Goal: Task Accomplishment & Management: Manage account settings

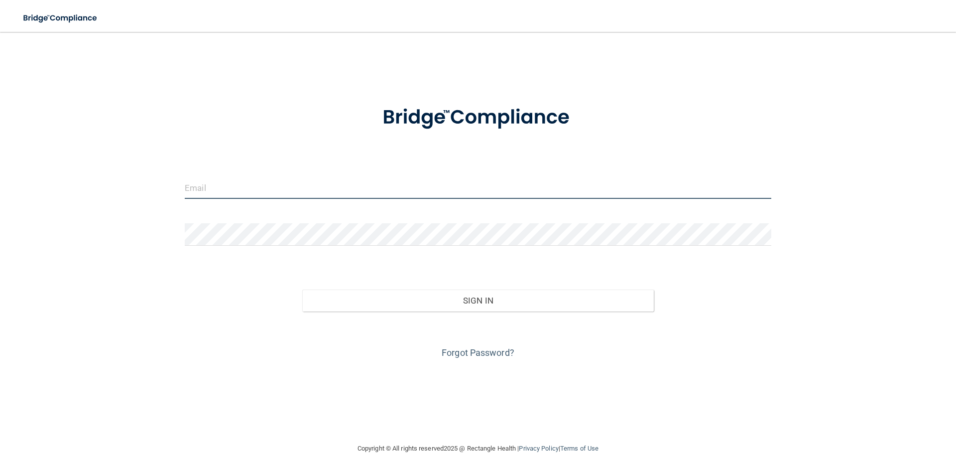
click at [212, 193] on input "email" at bounding box center [478, 187] width 587 height 22
type input "[EMAIL_ADDRESS][DOMAIN_NAME]"
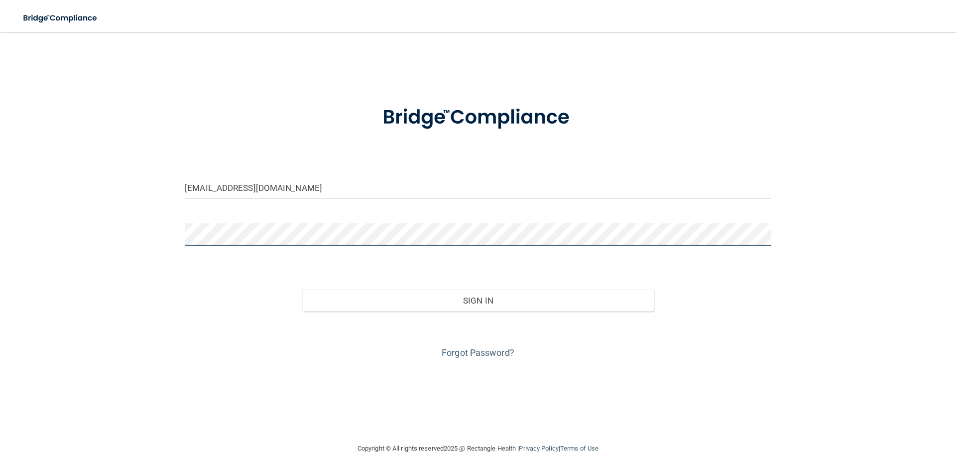
click at [302, 289] on button "Sign In" at bounding box center [478, 300] width 352 height 22
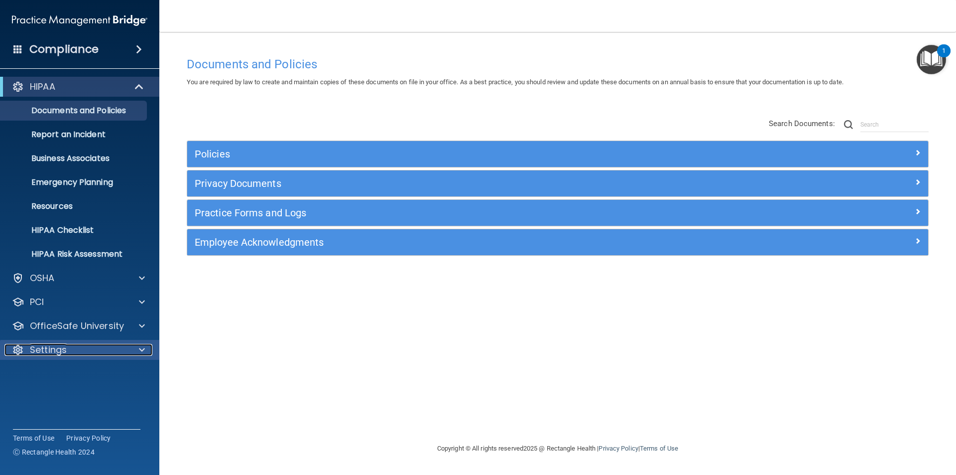
click at [140, 348] on span at bounding box center [142, 350] width 6 height 12
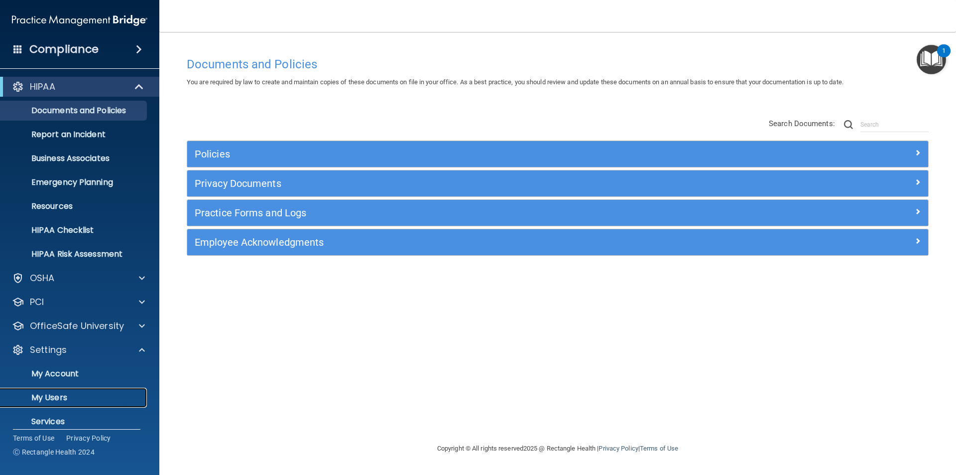
click at [60, 392] on p "My Users" at bounding box center [74, 397] width 136 height 10
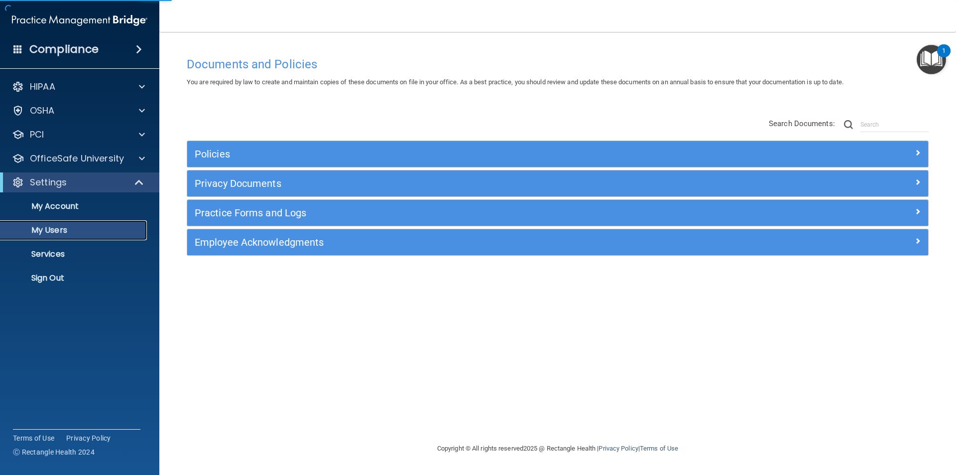
select select "20"
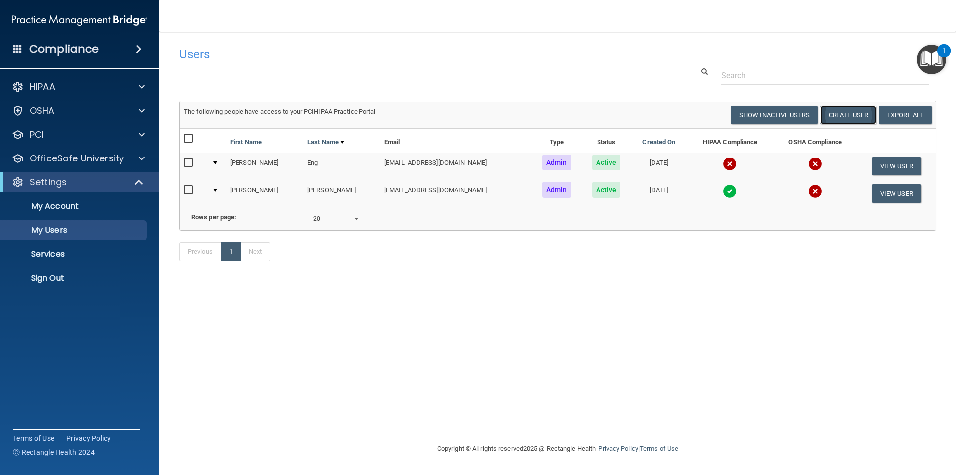
click at [851, 115] on button "Create User" at bounding box center [848, 115] width 56 height 18
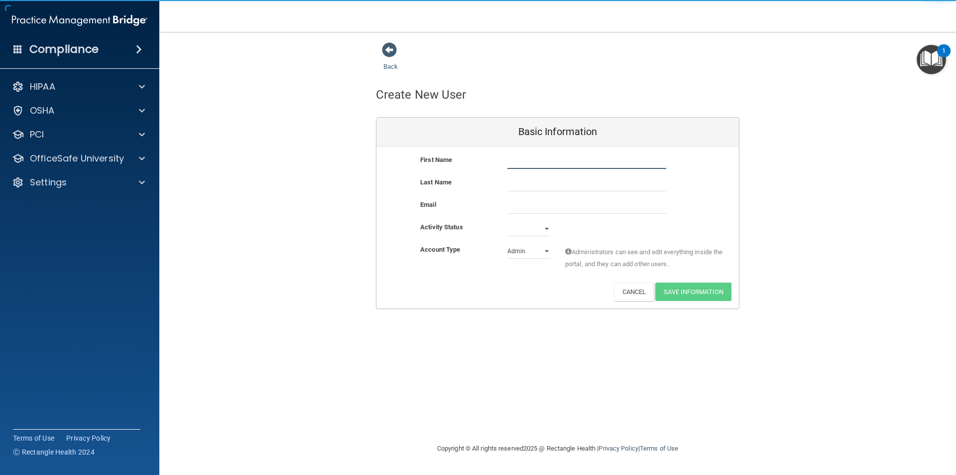
drag, startPoint x: 576, startPoint y: 158, endPoint x: 541, endPoint y: 163, distance: 34.8
click at [569, 159] on input "text" at bounding box center [586, 161] width 159 height 15
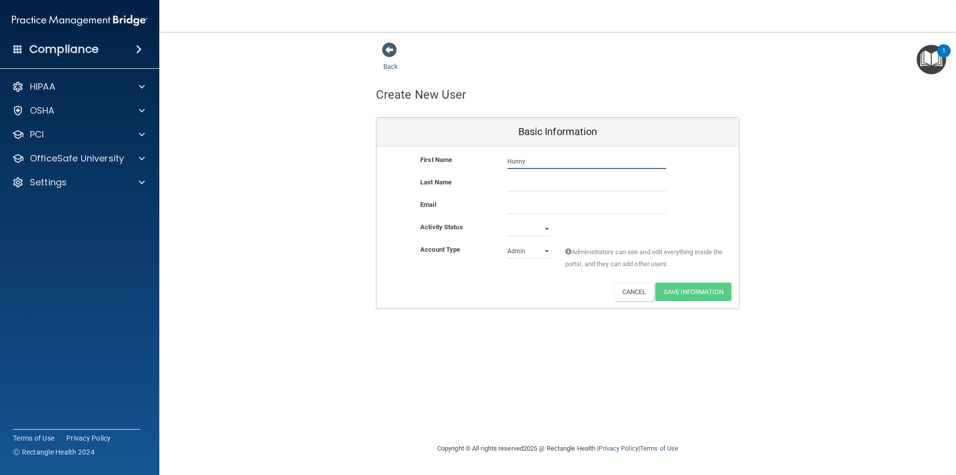
type input "Hunny"
type input "[PERSON_NAME]"
type input "[EMAIL_ADDRESS][DOMAIN_NAME]"
click at [541, 229] on select "Active Inactive" at bounding box center [528, 228] width 43 height 15
select select "active"
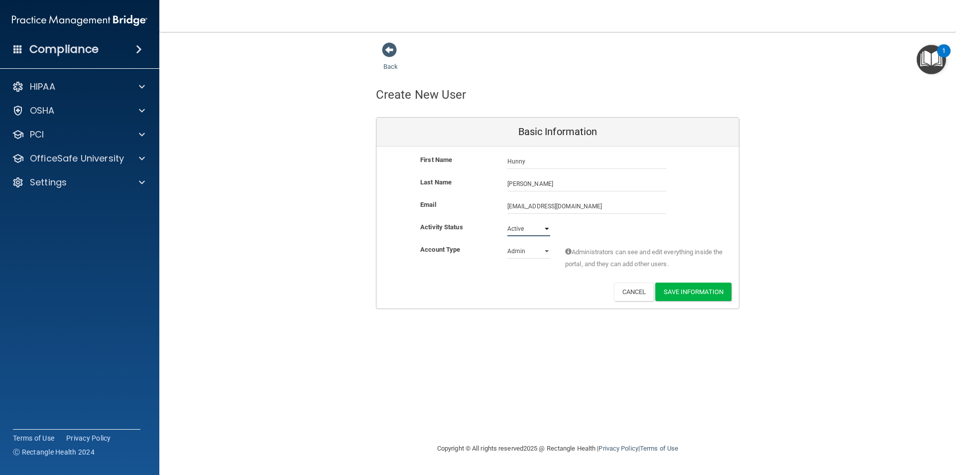
click at [507, 221] on select "Active Inactive" at bounding box center [528, 228] width 43 height 15
click at [535, 252] on select "Admin Member" at bounding box center [528, 250] width 43 height 15
select select "practice_member"
click at [507, 243] on select "Admin Member" at bounding box center [528, 250] width 43 height 15
click at [665, 289] on button "Save Information" at bounding box center [693, 291] width 76 height 18
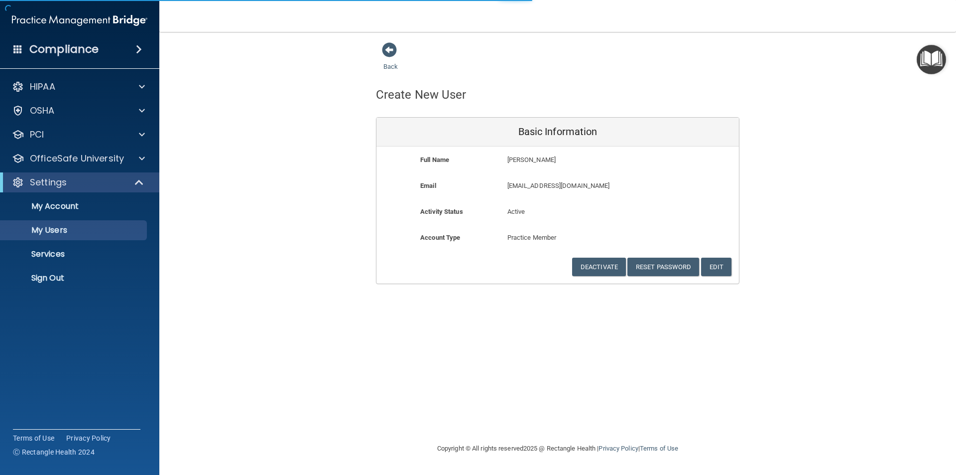
select select "20"
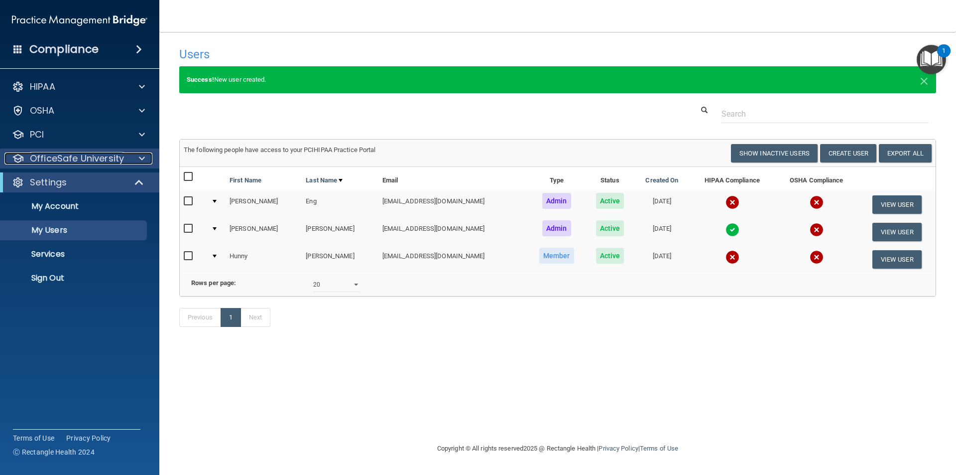
click at [144, 155] on span at bounding box center [142, 158] width 6 height 12
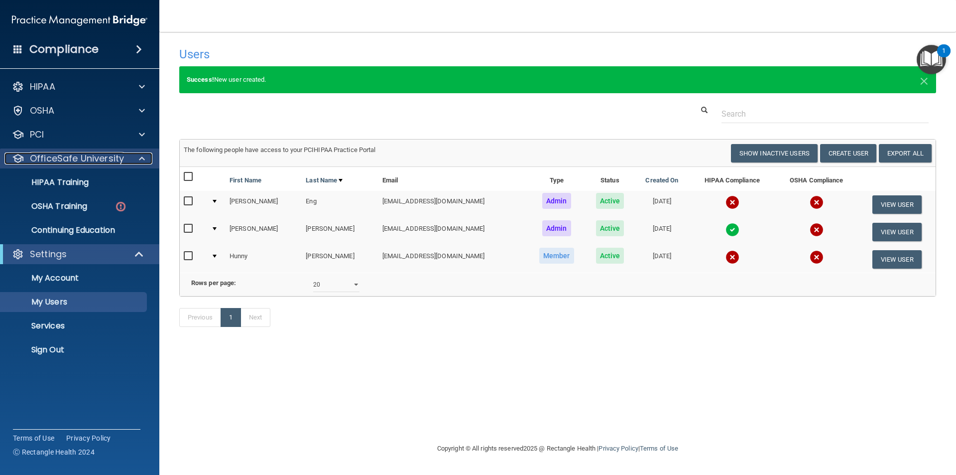
click at [137, 156] on div at bounding box center [140, 158] width 25 height 12
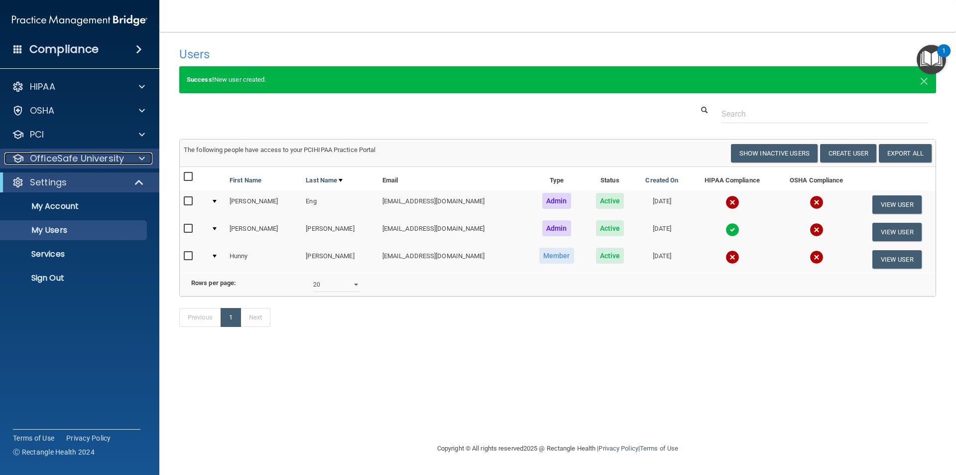
click at [137, 156] on div at bounding box center [140, 158] width 25 height 12
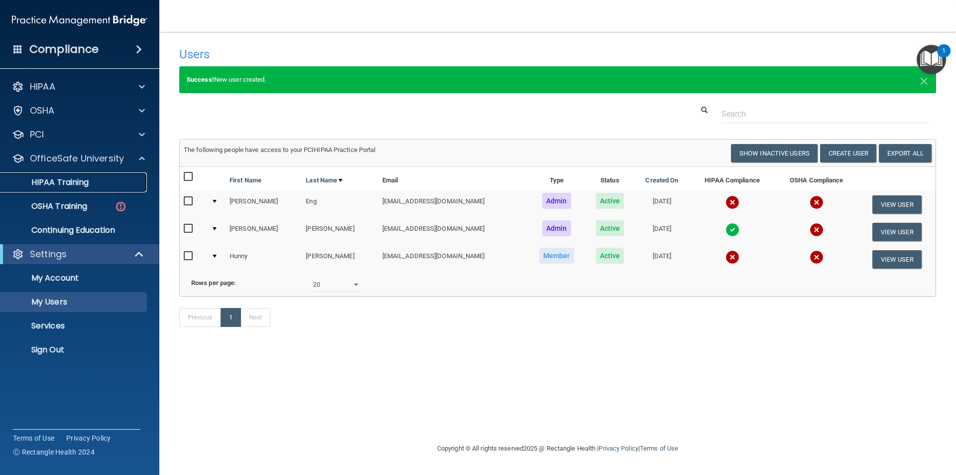
click at [94, 185] on div "HIPAA Training" at bounding box center [74, 182] width 136 height 10
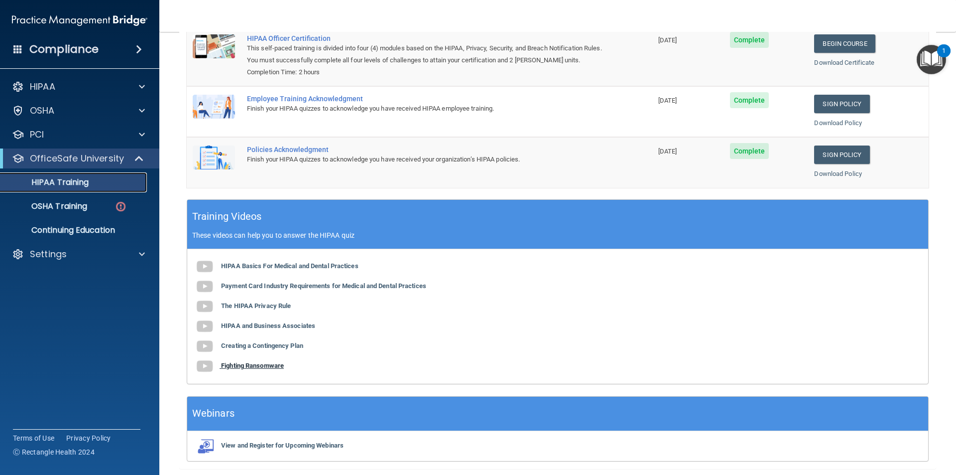
scroll to position [184, 0]
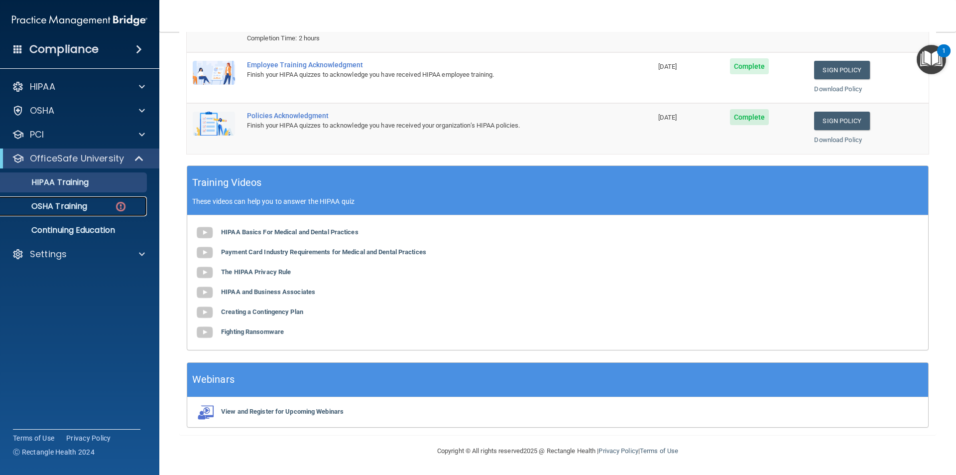
click at [104, 204] on div "OSHA Training" at bounding box center [74, 206] width 136 height 10
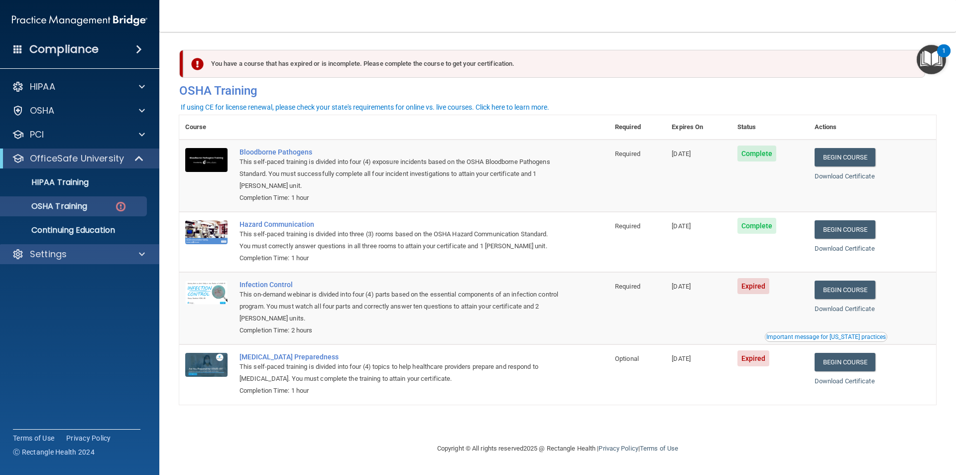
click at [99, 262] on div "Settings" at bounding box center [80, 254] width 160 height 20
click at [151, 252] on div at bounding box center [140, 254] width 25 height 12
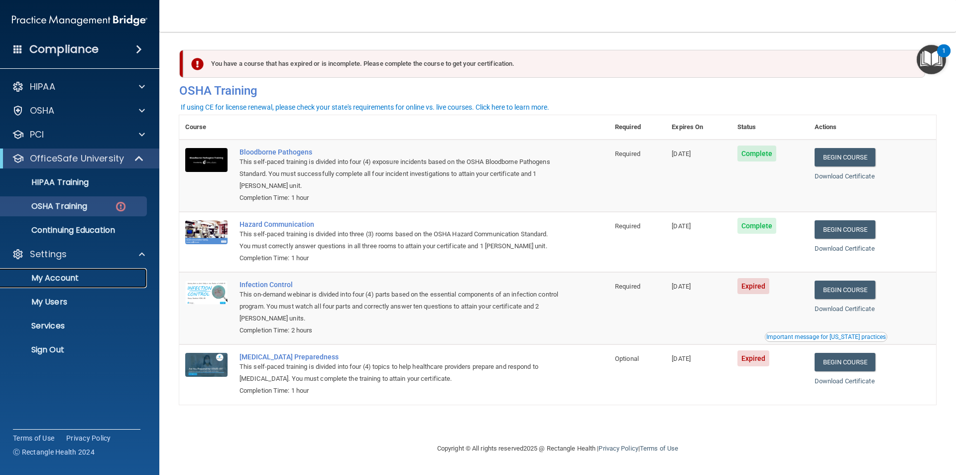
click at [90, 276] on p "My Account" at bounding box center [74, 278] width 136 height 10
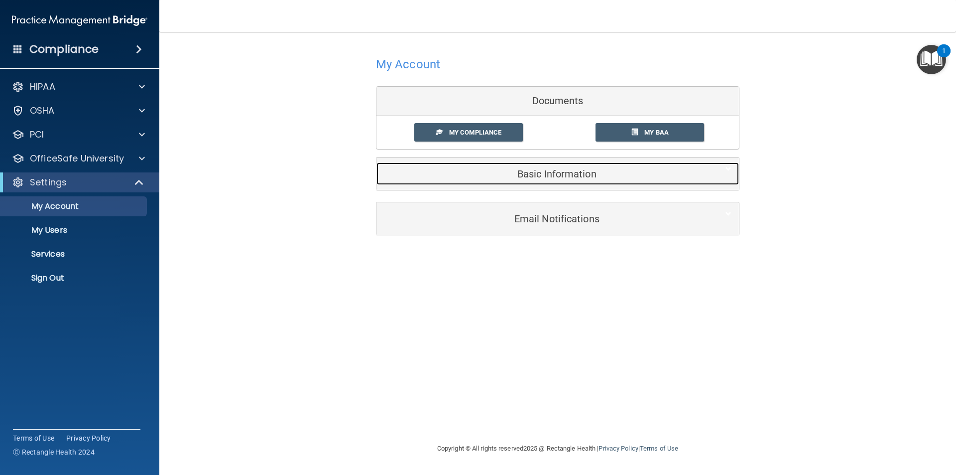
click at [570, 174] on h5 "Basic Information" at bounding box center [542, 173] width 317 height 11
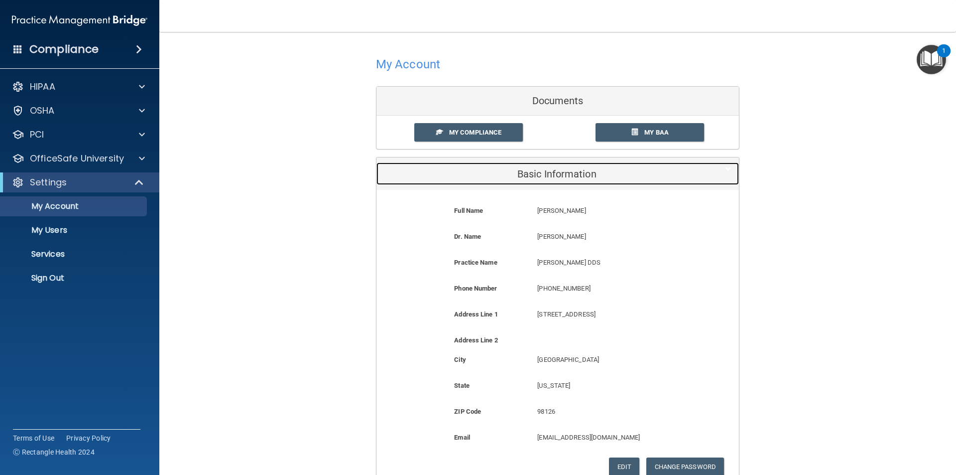
click at [570, 174] on h5 "Basic Information" at bounding box center [542, 173] width 317 height 11
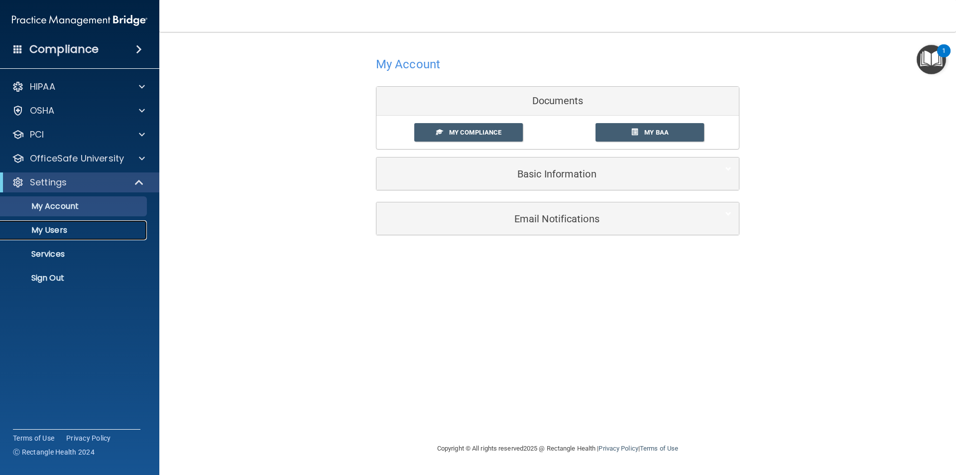
click at [70, 230] on p "My Users" at bounding box center [74, 230] width 136 height 10
select select "20"
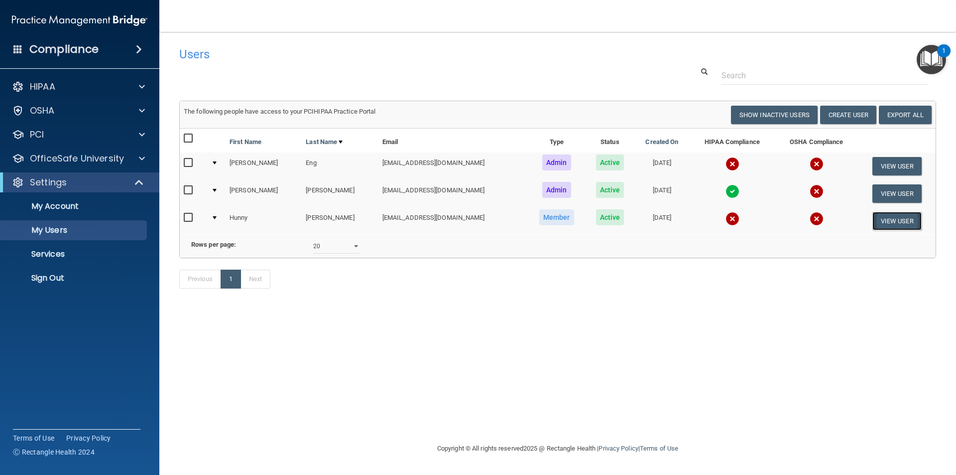
click at [892, 220] on button "View User" at bounding box center [896, 221] width 49 height 18
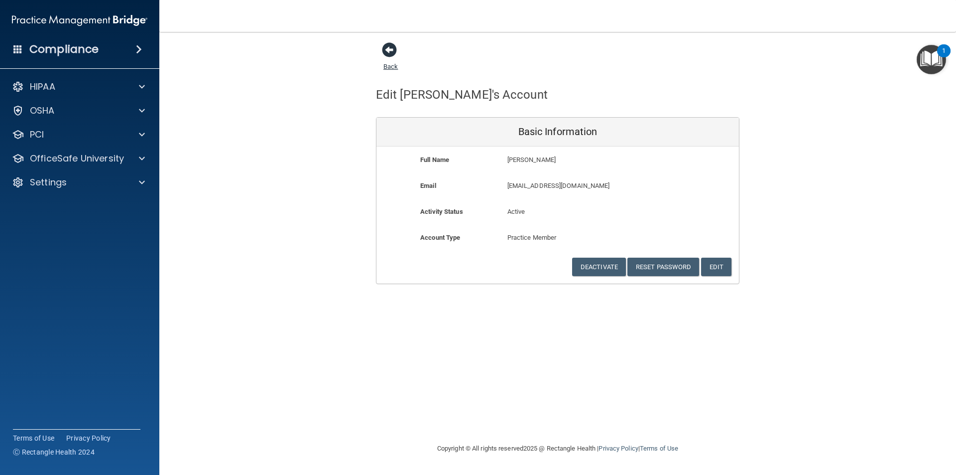
click at [395, 53] on span at bounding box center [389, 49] width 15 height 15
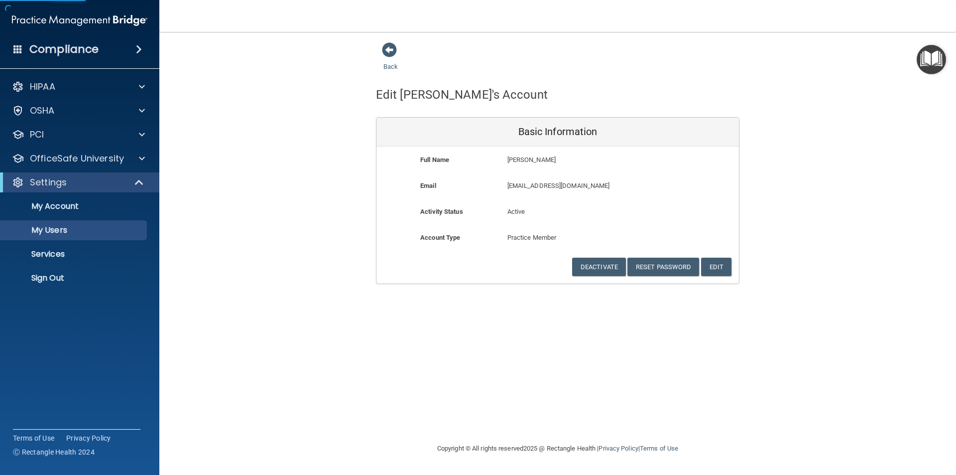
select select "20"
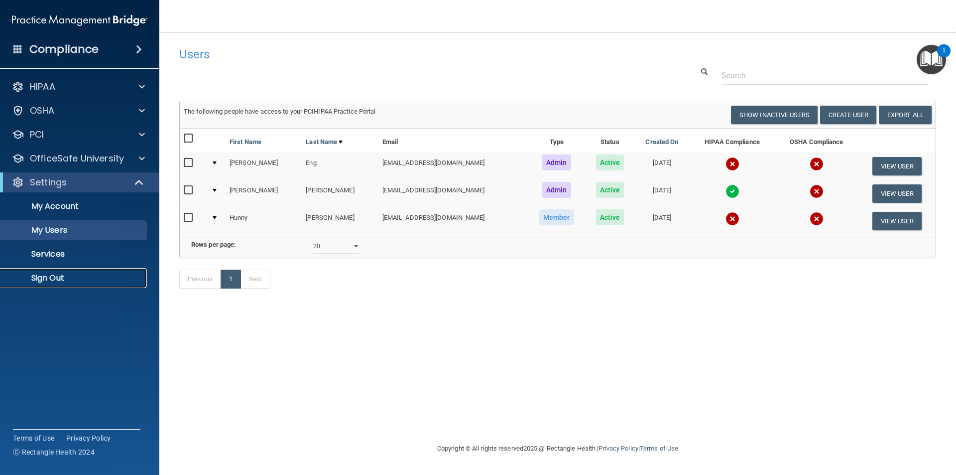
click at [46, 274] on p "Sign Out" at bounding box center [74, 278] width 136 height 10
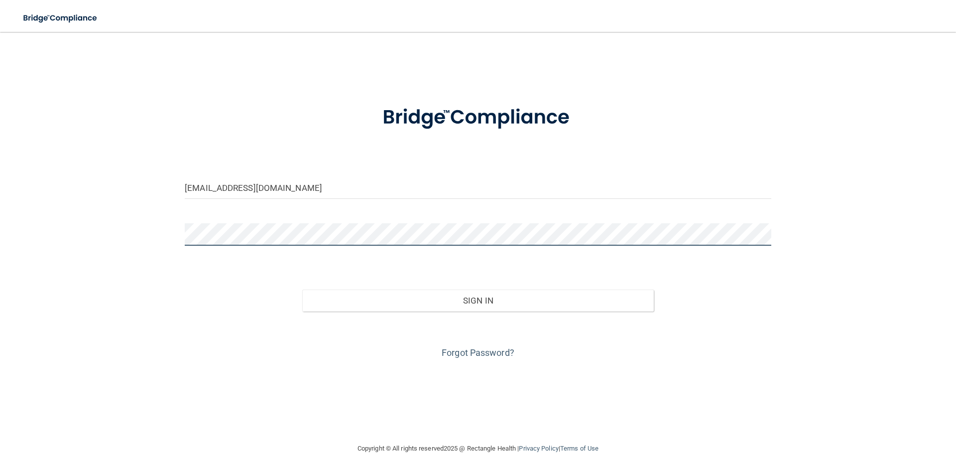
click at [55, 237] on div "[EMAIL_ADDRESS][DOMAIN_NAME] Invalid email/password. You don't have permission …" at bounding box center [478, 237] width 916 height 390
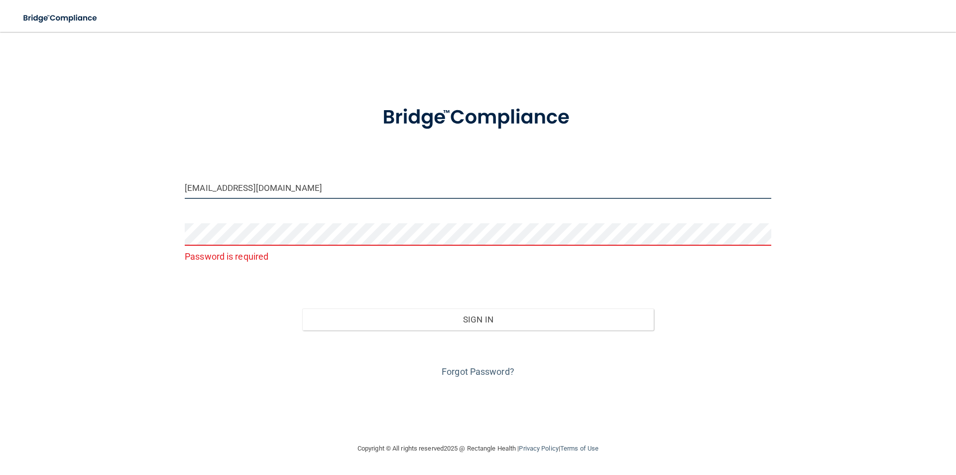
drag, startPoint x: 361, startPoint y: 192, endPoint x: 98, endPoint y: 202, distance: 263.6
click at [98, 202] on div "[EMAIL_ADDRESS][DOMAIN_NAME] Password is required Invalid email/password. You d…" at bounding box center [478, 237] width 916 height 390
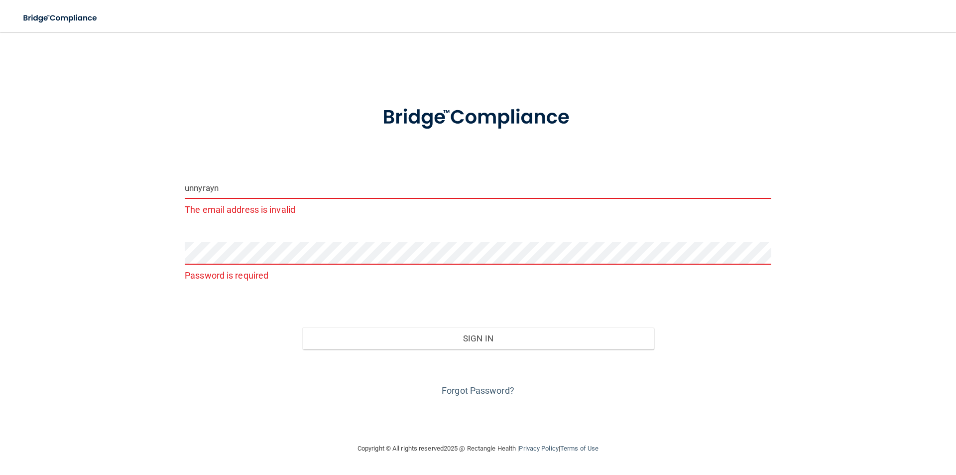
type input "unnyrayne"
drag, startPoint x: 249, startPoint y: 188, endPoint x: 157, endPoint y: 182, distance: 91.8
click at [157, 182] on div "unnyrayne The email address is invalid Password is required Invalid email/passw…" at bounding box center [478, 237] width 916 height 390
type input "[EMAIL_ADDRESS][DOMAIN_NAME]"
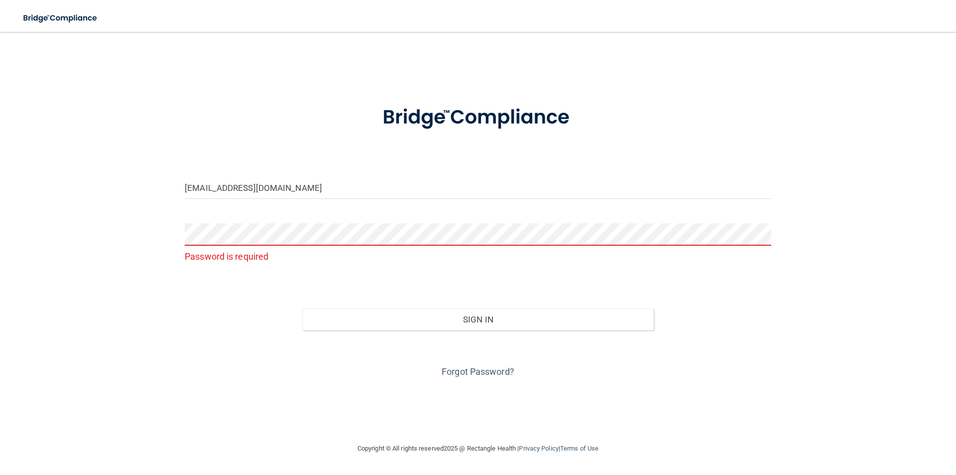
click at [418, 281] on form "[EMAIL_ADDRESS][DOMAIN_NAME] Password is required Invalid email/password. You d…" at bounding box center [478, 236] width 587 height 288
click at [451, 374] on link "Forgot Password?" at bounding box center [478, 371] width 73 height 10
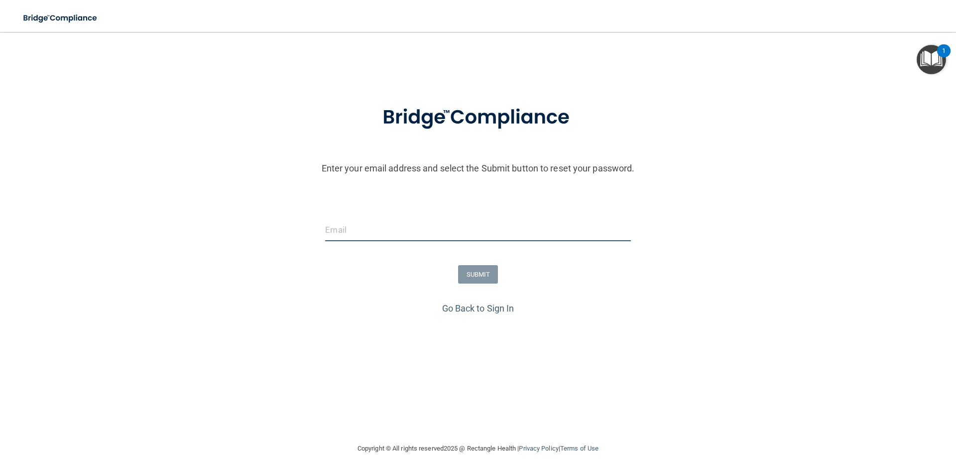
click at [411, 233] on input "email" at bounding box center [477, 230] width 305 height 22
click at [476, 311] on link "Go Back to Sign In" at bounding box center [478, 308] width 72 height 10
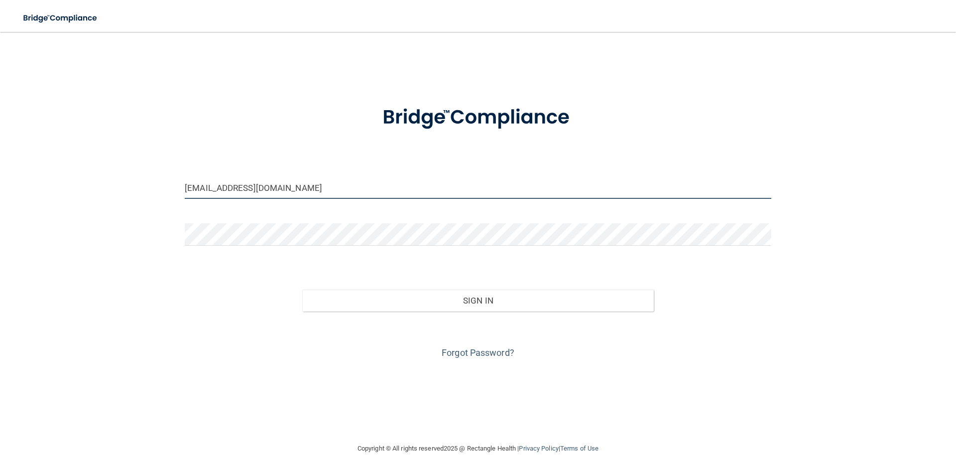
drag, startPoint x: 338, startPoint y: 183, endPoint x: 156, endPoint y: 174, distance: 182.5
click at [156, 174] on div "[EMAIL_ADDRESS][DOMAIN_NAME] Invalid email/password. You don't have permission …" at bounding box center [478, 237] width 916 height 390
drag, startPoint x: 301, startPoint y: 190, endPoint x: 191, endPoint y: 189, distance: 110.0
click at [191, 189] on input "[EMAIL_ADDRESS][DOMAIN_NAME]" at bounding box center [478, 187] width 587 height 22
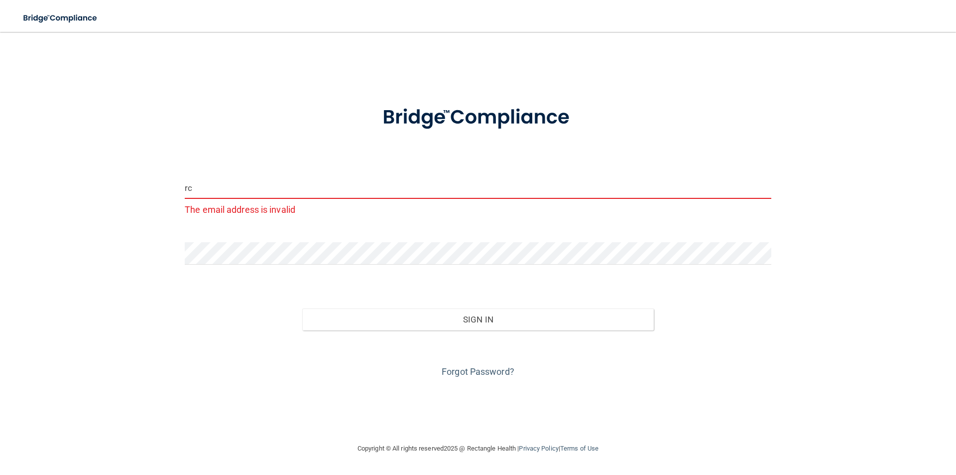
type input "r"
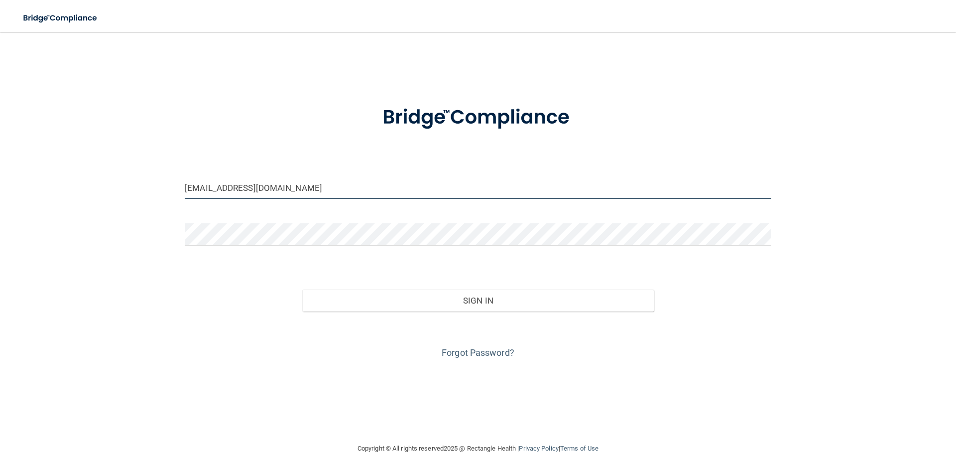
type input "[EMAIL_ADDRESS][DOMAIN_NAME]"
click at [302, 289] on button "Sign In" at bounding box center [478, 300] width 352 height 22
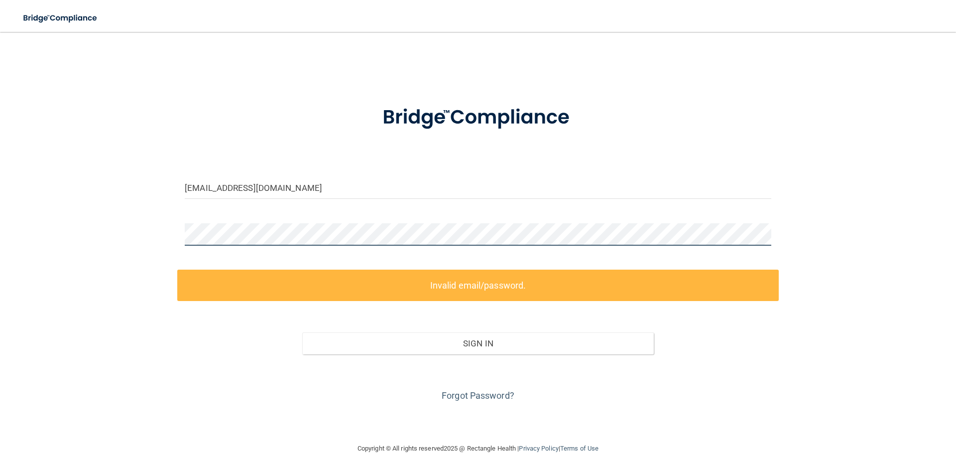
drag, startPoint x: 291, startPoint y: 187, endPoint x: 172, endPoint y: 247, distance: 133.4
click at [175, 246] on div "[EMAIL_ADDRESS][DOMAIN_NAME] Invalid email/password. You don't have permission …" at bounding box center [478, 237] width 916 height 390
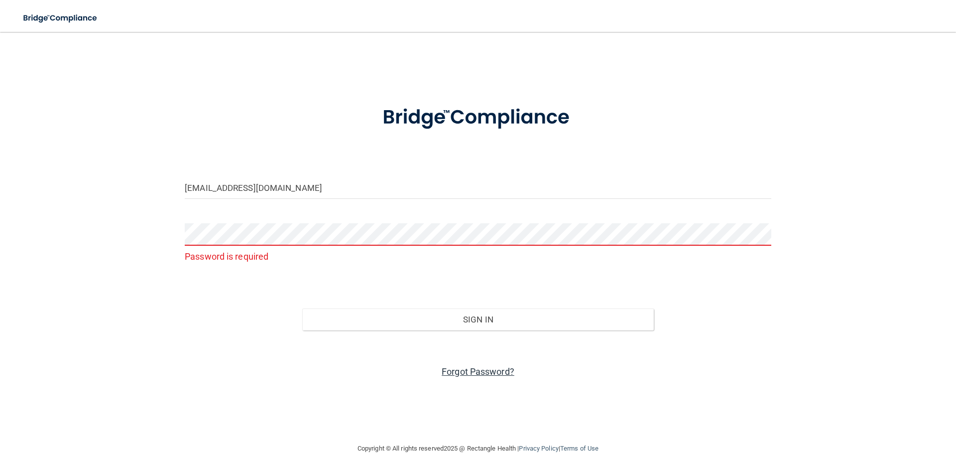
click at [451, 369] on link "Forgot Password?" at bounding box center [478, 371] width 73 height 10
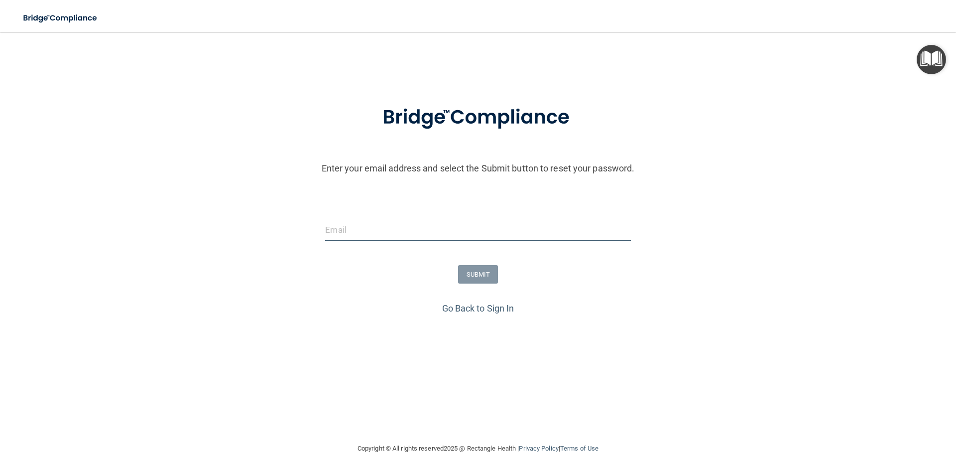
click at [475, 235] on input "email" at bounding box center [477, 230] width 305 height 22
type input "[EMAIL_ADDRESS][DOMAIN_NAME]"
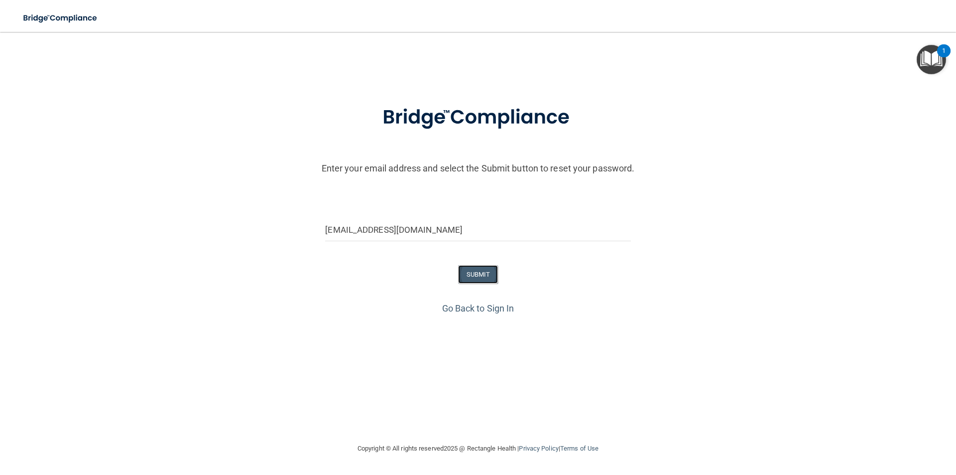
click at [465, 278] on button "SUBMIT" at bounding box center [478, 274] width 40 height 18
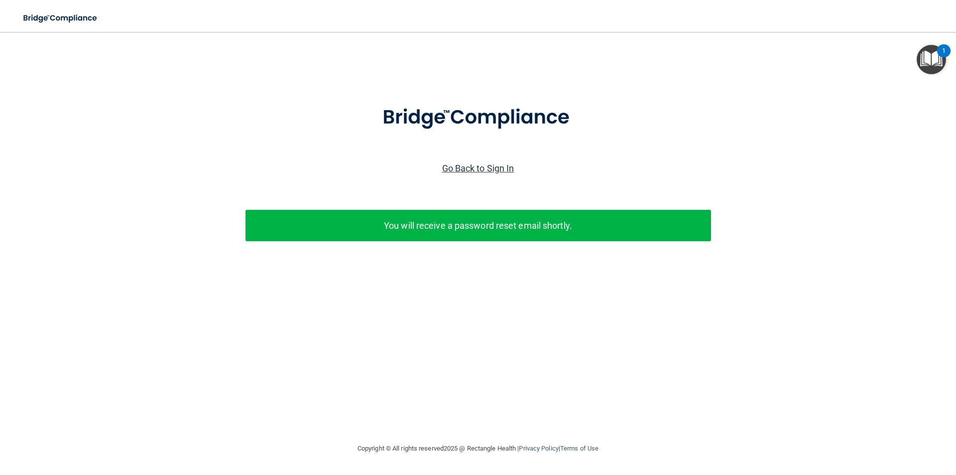
click at [493, 168] on link "Go Back to Sign In" at bounding box center [478, 168] width 72 height 10
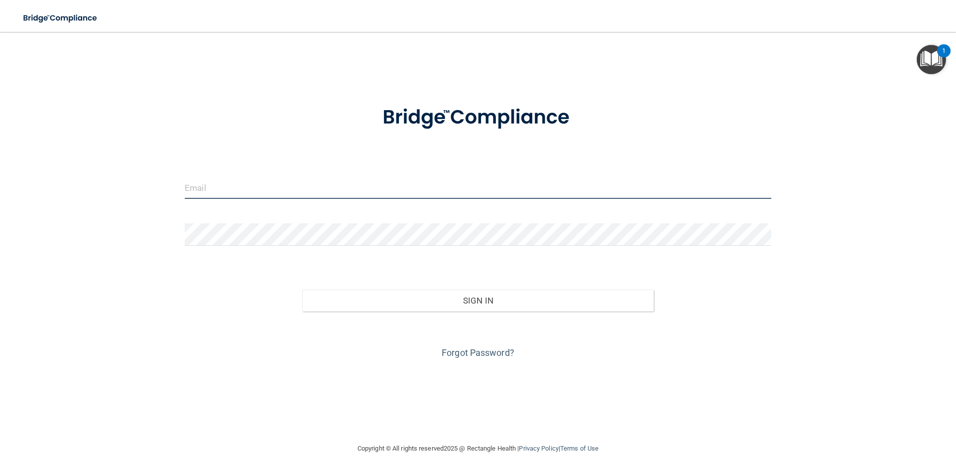
type input "[EMAIL_ADDRESS][DOMAIN_NAME]"
click at [506, 187] on input "[EMAIL_ADDRESS][DOMAIN_NAME]" at bounding box center [478, 187] width 587 height 22
click at [505, 187] on input "[EMAIL_ADDRESS][DOMAIN_NAME]" at bounding box center [478, 187] width 587 height 22
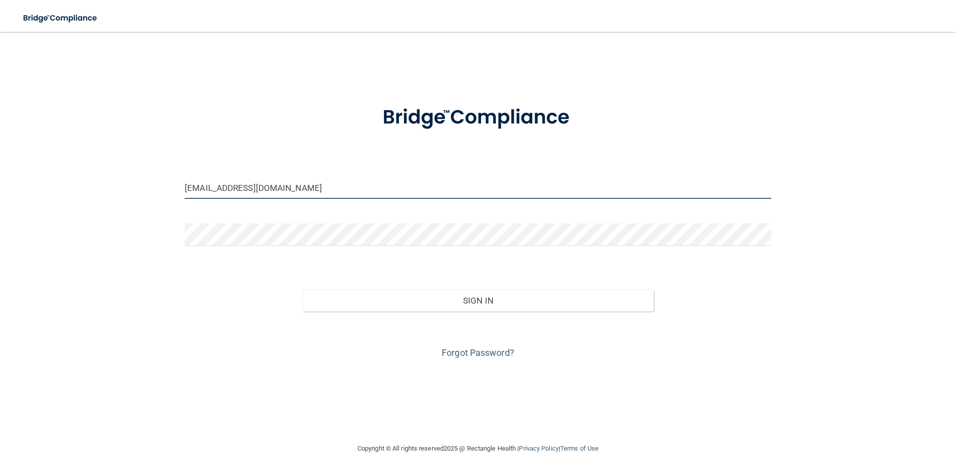
type input "[EMAIL_ADDRESS][DOMAIN_NAME]"
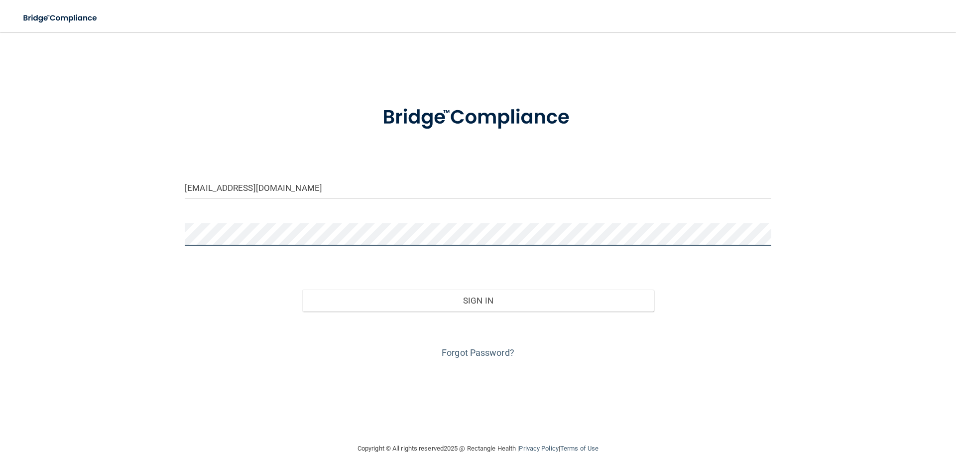
click at [302, 289] on button "Sign In" at bounding box center [478, 300] width 352 height 22
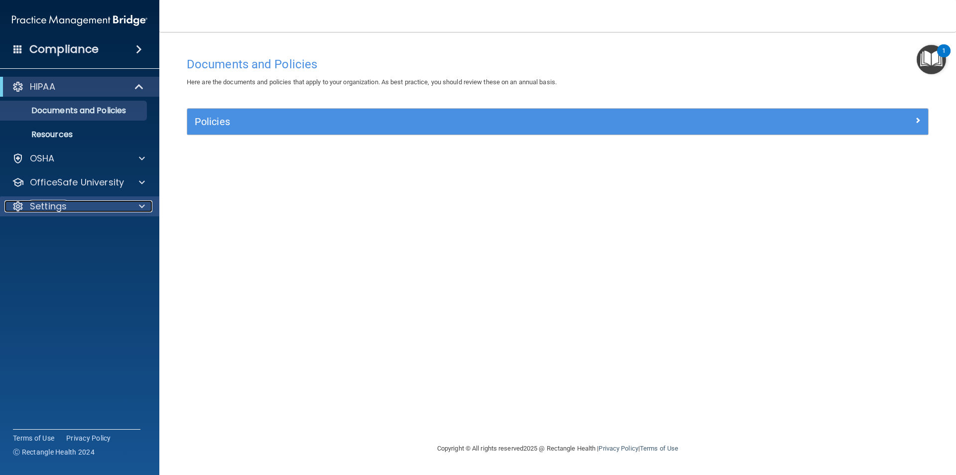
click at [143, 204] on span at bounding box center [142, 206] width 6 height 12
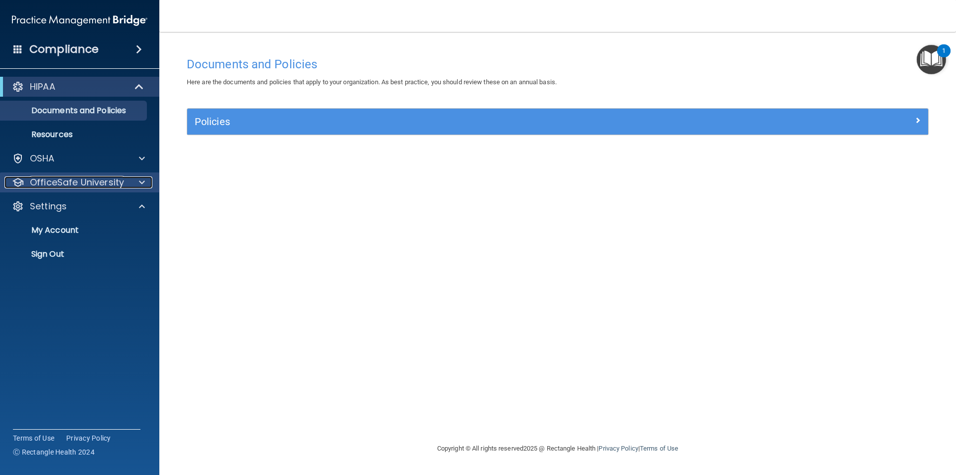
click at [89, 183] on p "OfficeSafe University" at bounding box center [77, 182] width 94 height 12
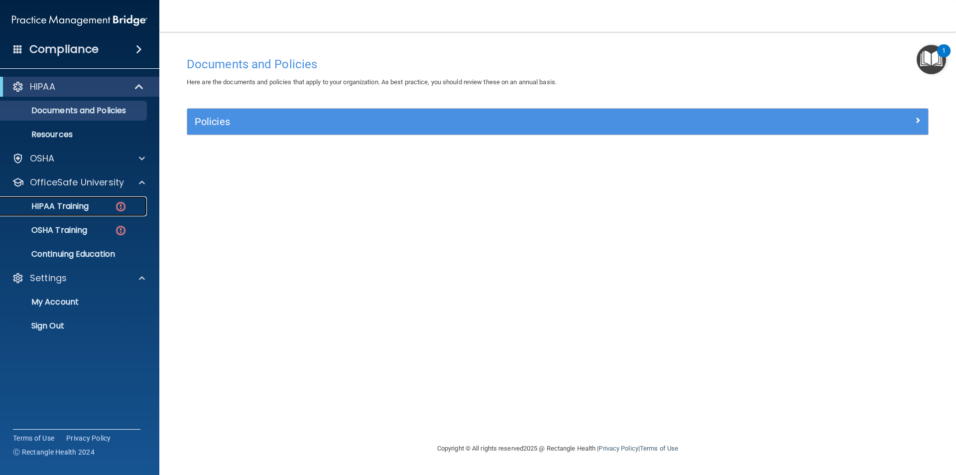
click at [73, 209] on p "HIPAA Training" at bounding box center [47, 206] width 82 height 10
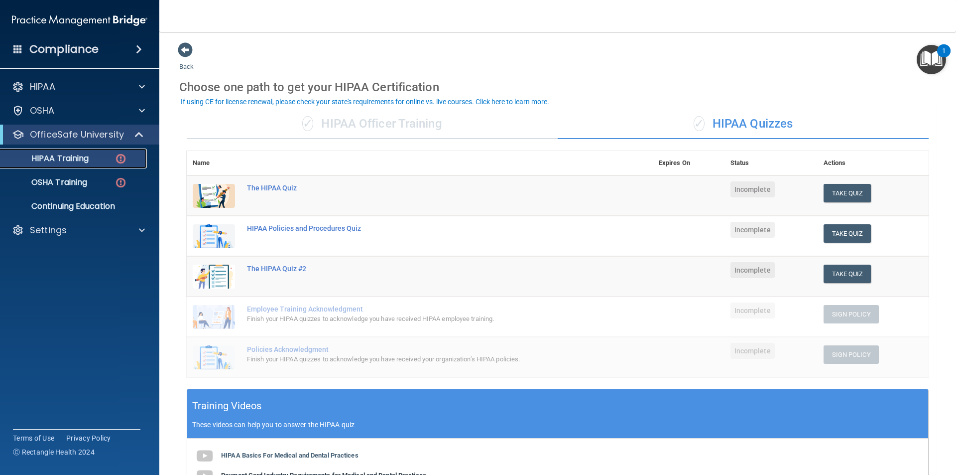
scroll to position [223, 0]
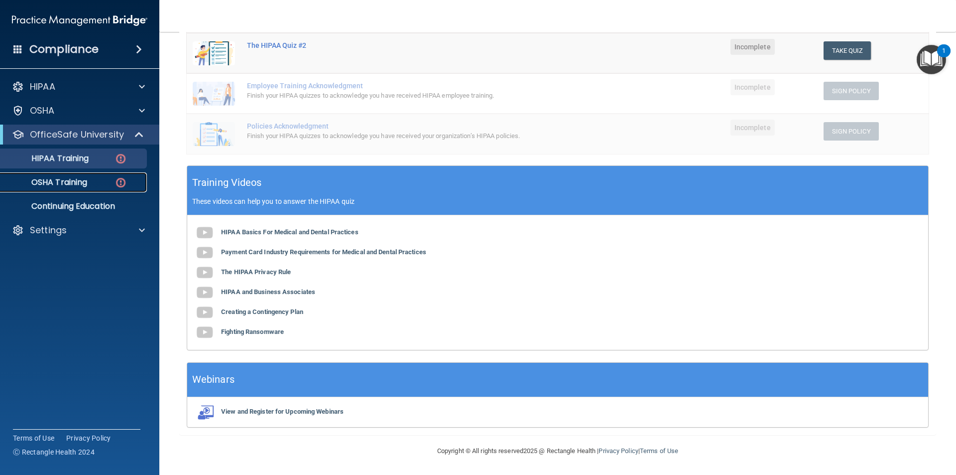
click at [126, 184] on img at bounding box center [121, 182] width 12 height 12
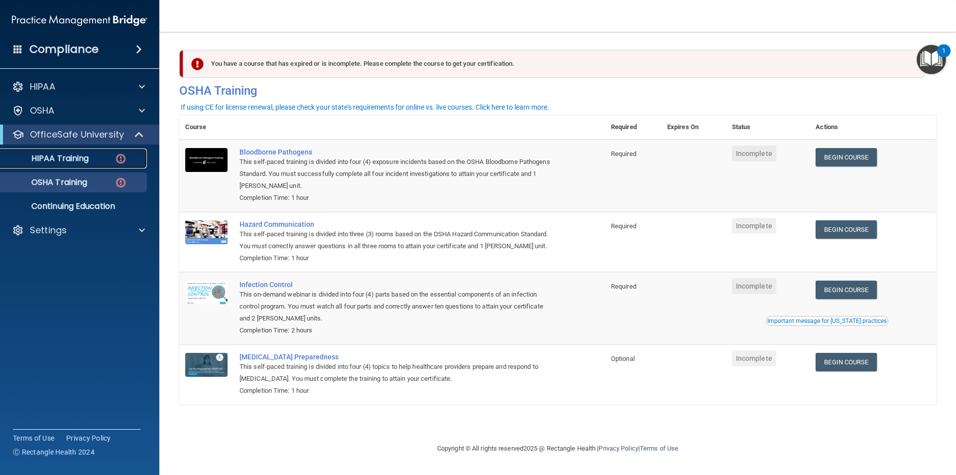
click at [82, 161] on p "HIPAA Training" at bounding box center [47, 158] width 82 height 10
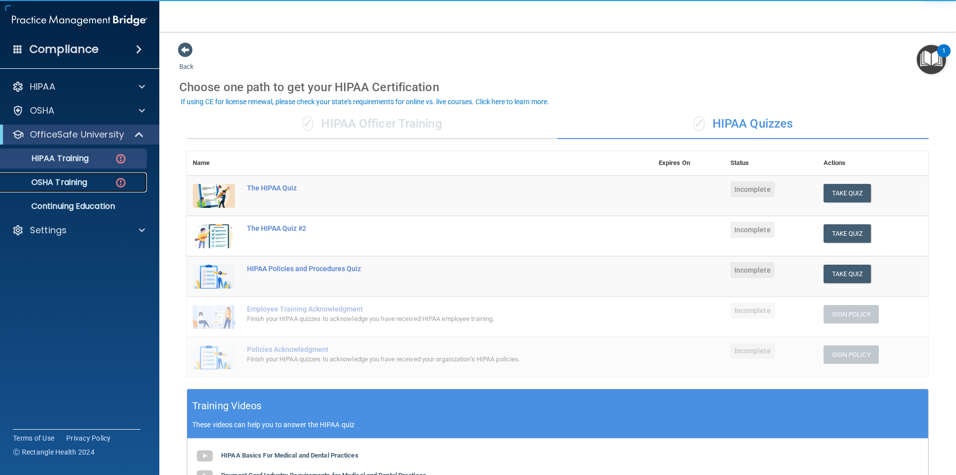
click at [106, 175] on link "OSHA Training" at bounding box center [68, 182] width 157 height 20
